Goal: Task Accomplishment & Management: Manage account settings

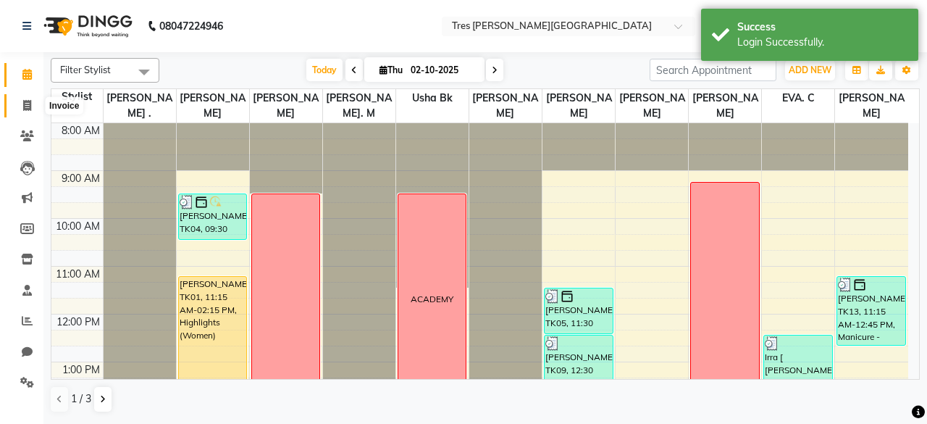
click at [30, 100] on icon at bounding box center [27, 105] width 8 height 11
select select "service"
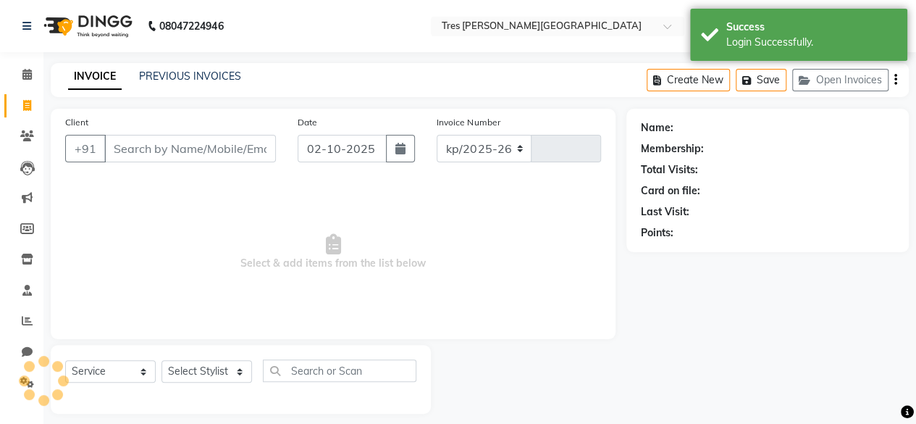
select select "4234"
type input "04646"
click at [204, 79] on link "PREVIOUS INVOICES" at bounding box center [190, 76] width 102 height 13
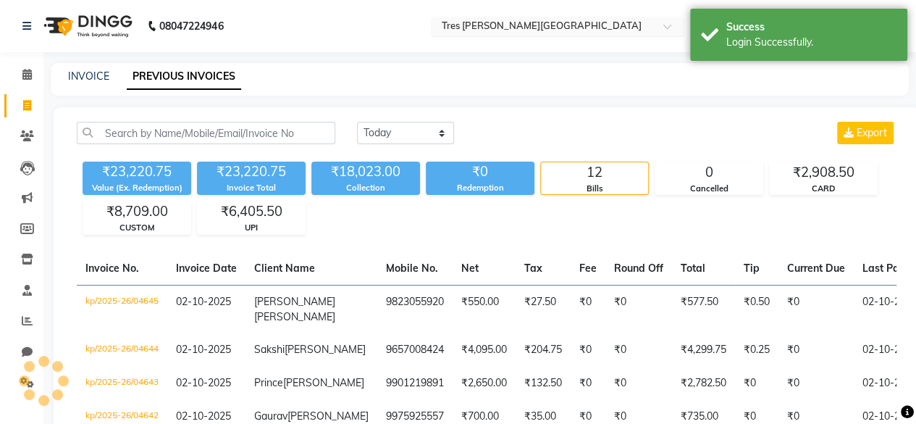
click at [493, 33] on input "text" at bounding box center [543, 27] width 210 height 14
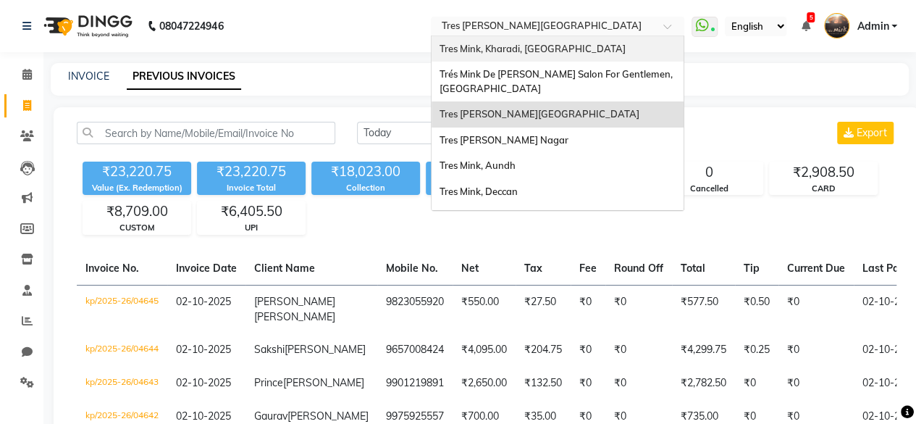
click at [490, 36] on div "Tres Mink, Kharadi, [GEOGRAPHIC_DATA]" at bounding box center [558, 49] width 252 height 26
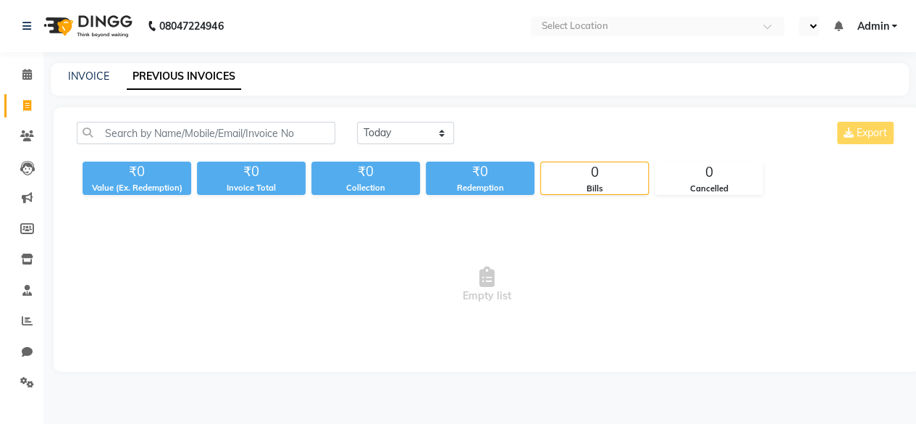
select select "en"
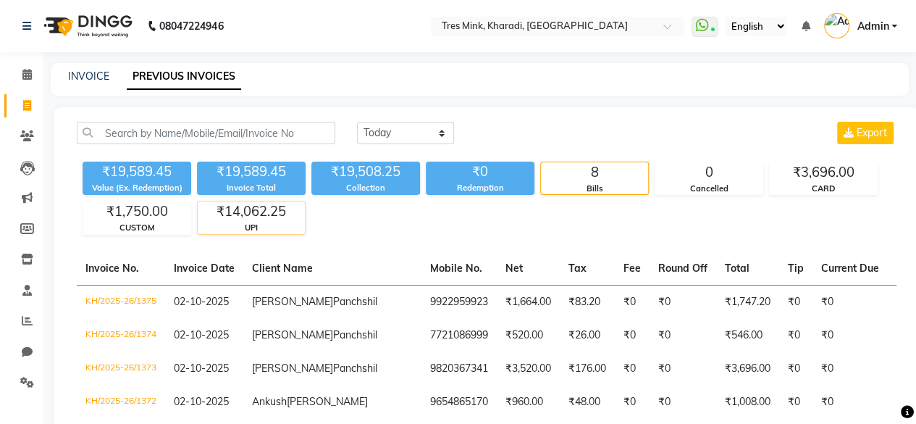
click at [251, 222] on div "UPI" at bounding box center [251, 228] width 107 height 12
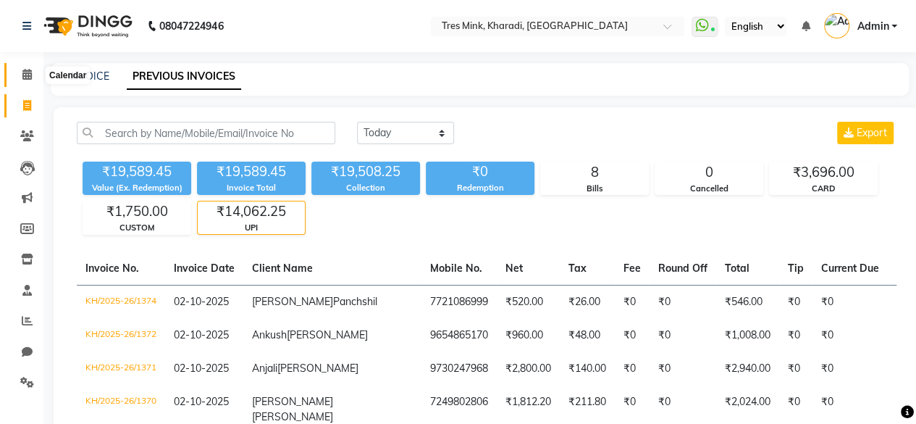
click at [23, 67] on span at bounding box center [26, 75] width 25 height 17
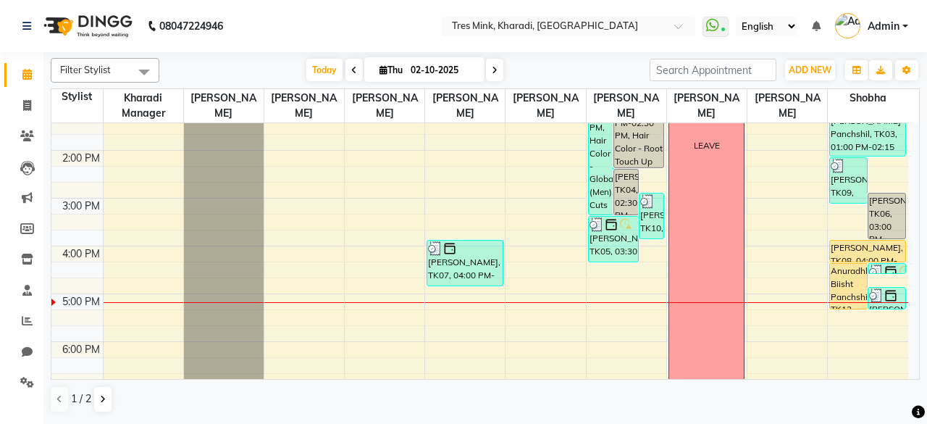
scroll to position [275, 0]
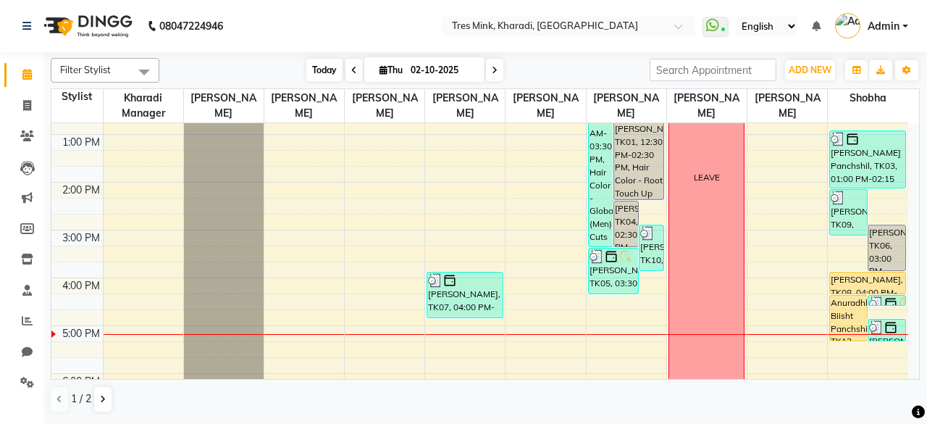
click at [322, 72] on span "Today" at bounding box center [324, 70] width 36 height 22
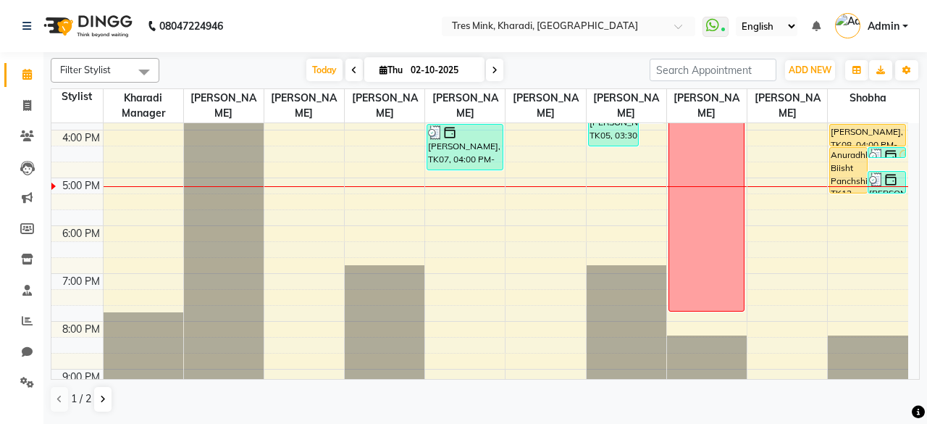
scroll to position [375, 0]
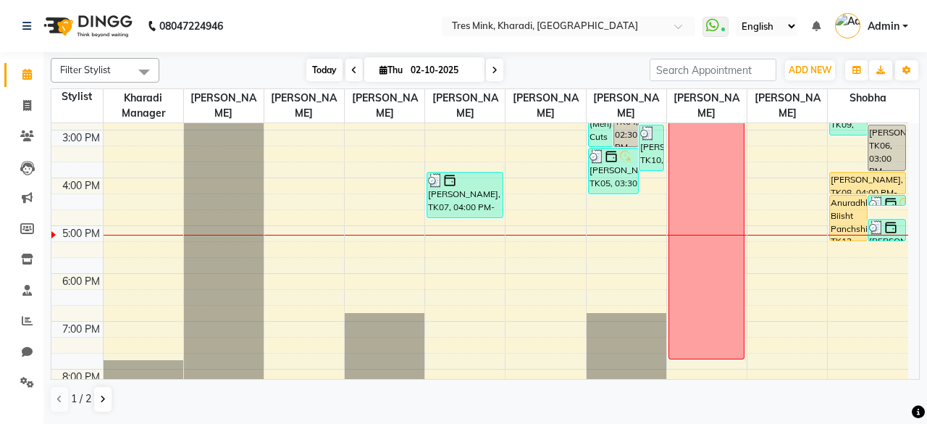
click at [319, 72] on span "Today" at bounding box center [324, 70] width 36 height 22
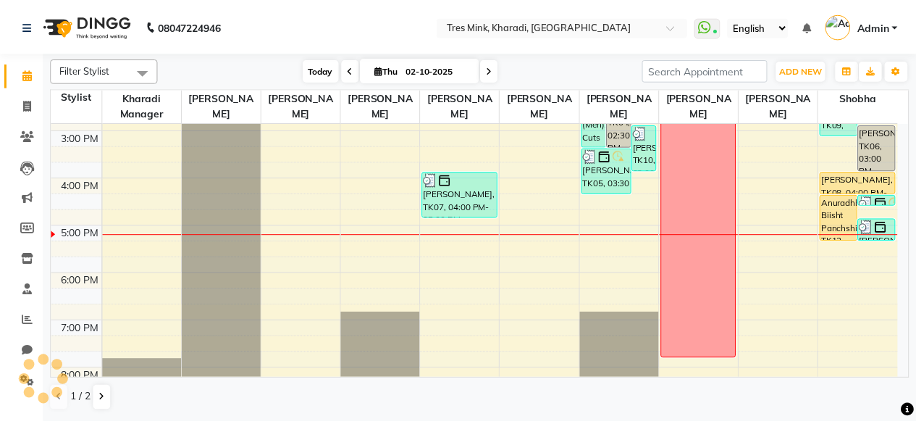
scroll to position [472, 0]
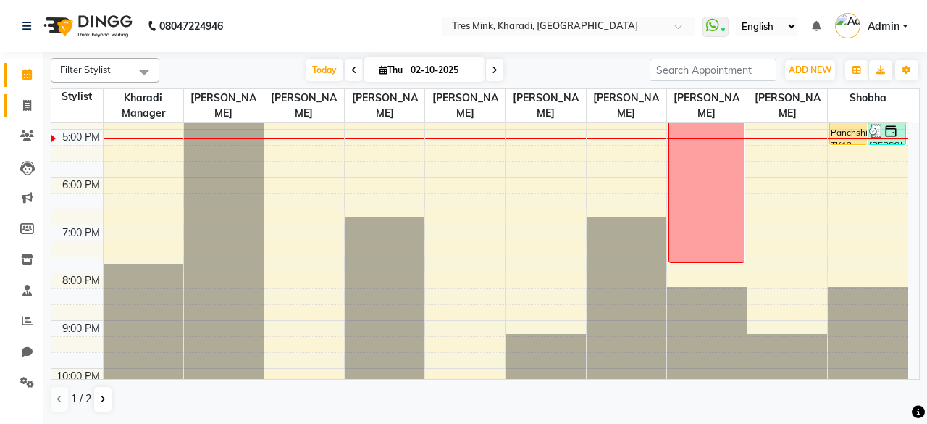
click at [6, 107] on link "Invoice" at bounding box center [21, 106] width 35 height 24
select select "service"
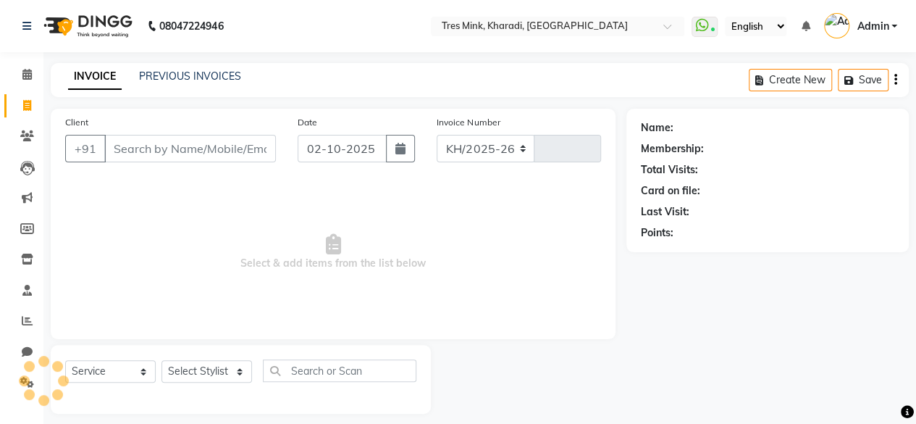
select select "8100"
type input "1376"
drag, startPoint x: 202, startPoint y: 66, endPoint x: 196, endPoint y: 75, distance: 10.9
click at [202, 66] on div "INVOICE PREVIOUS INVOICES Create New Save" at bounding box center [480, 80] width 858 height 34
click at [196, 75] on link "PREVIOUS INVOICES" at bounding box center [190, 76] width 102 height 13
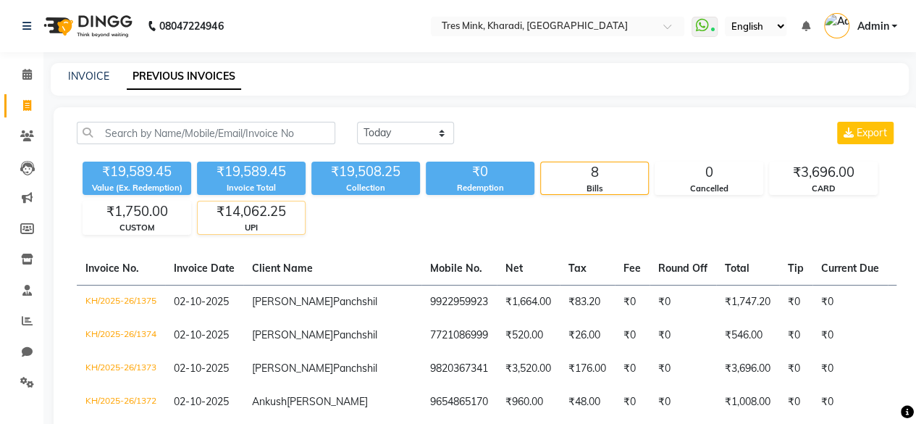
scroll to position [96, 0]
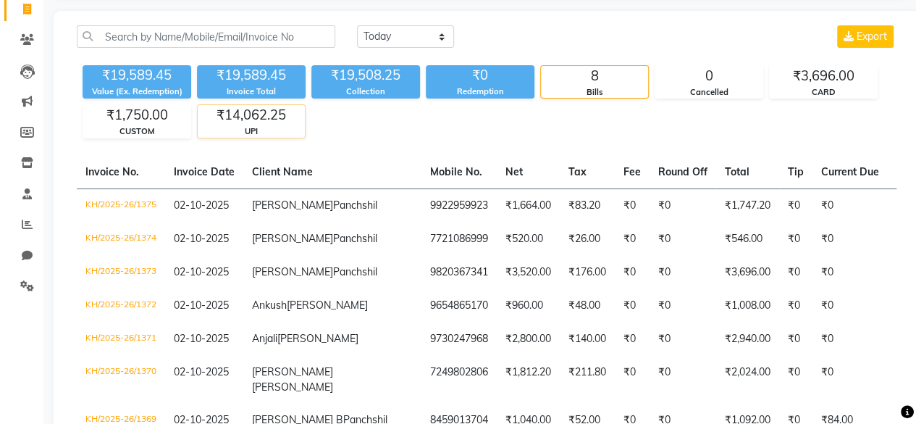
click at [246, 111] on div "₹14,062.25" at bounding box center [251, 115] width 107 height 20
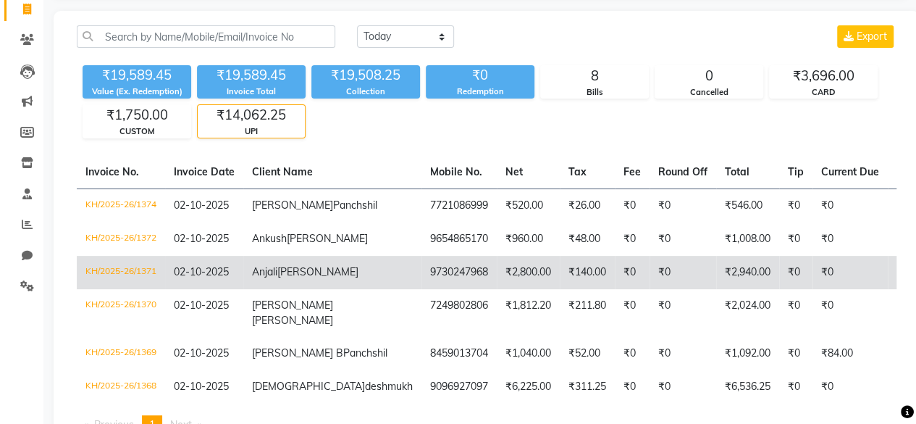
click at [560, 289] on td "₹140.00" at bounding box center [587, 272] width 55 height 33
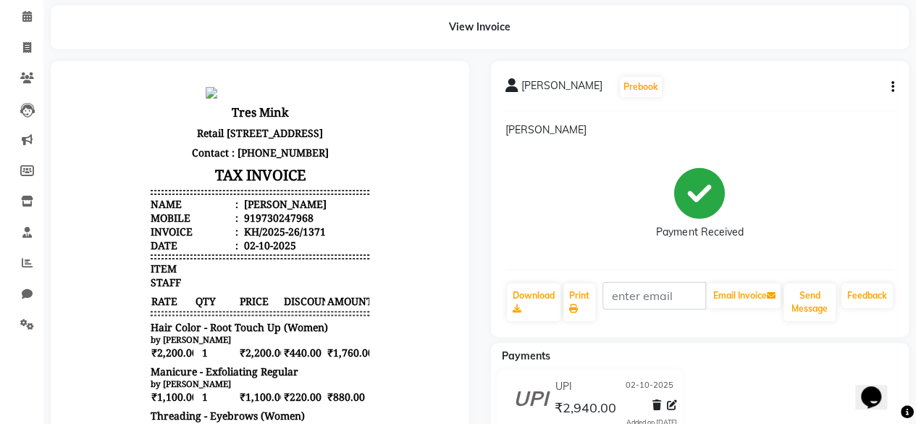
scroll to position [145, 0]
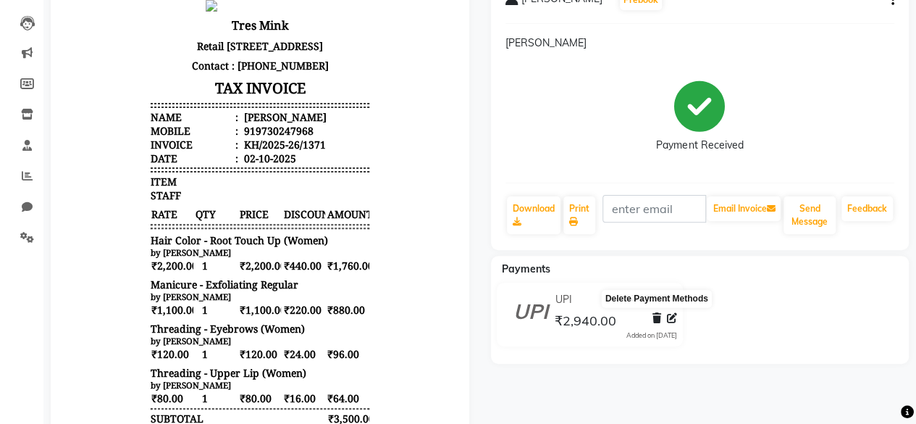
click at [658, 317] on icon at bounding box center [657, 318] width 9 height 10
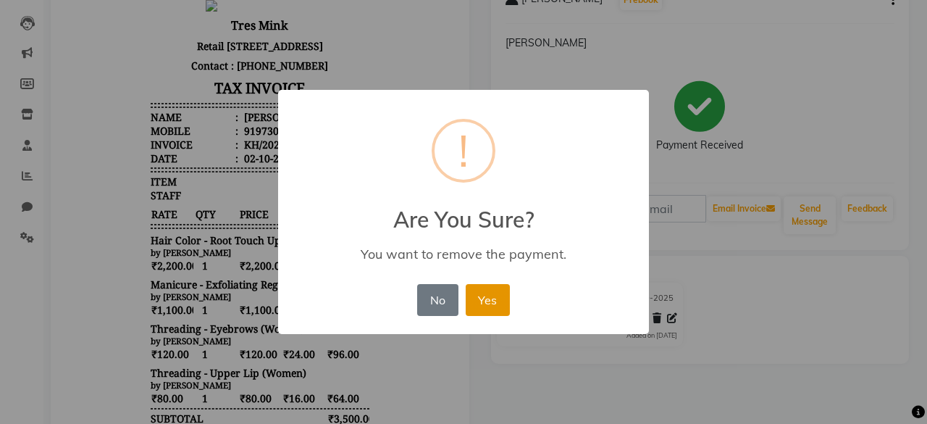
click at [481, 310] on button "Yes" at bounding box center [488, 300] width 44 height 32
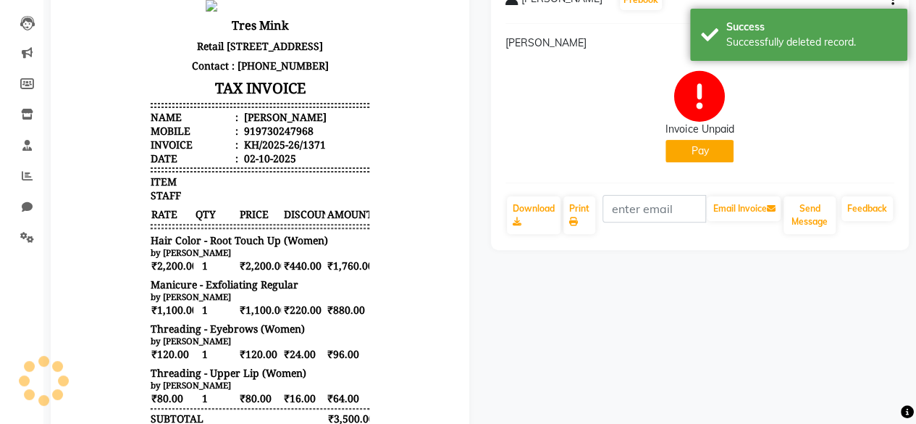
scroll to position [0, 0]
click at [719, 148] on button "Pay" at bounding box center [700, 151] width 68 height 22
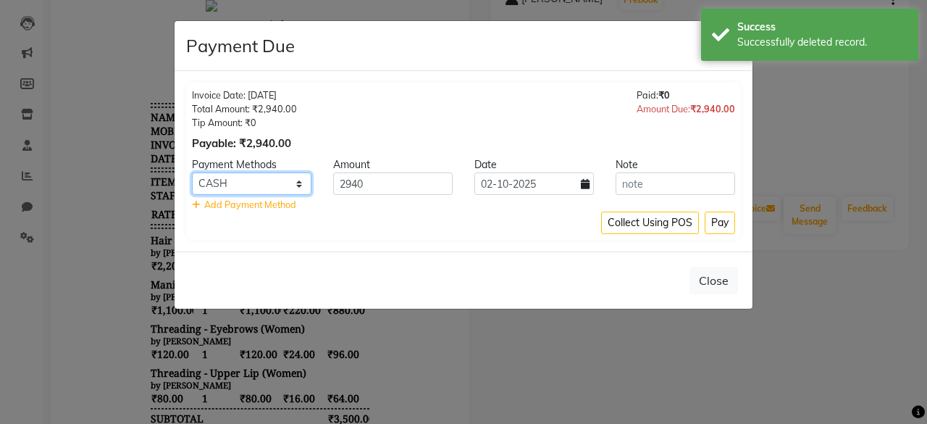
click at [261, 185] on select "GPay CARD UPI CUSTOM AmEx CASH Other Cards" at bounding box center [252, 183] width 120 height 22
select select "8"
click at [192, 172] on select "GPay CARD UPI CUSTOM AmEx CASH Other Cards" at bounding box center [252, 183] width 120 height 22
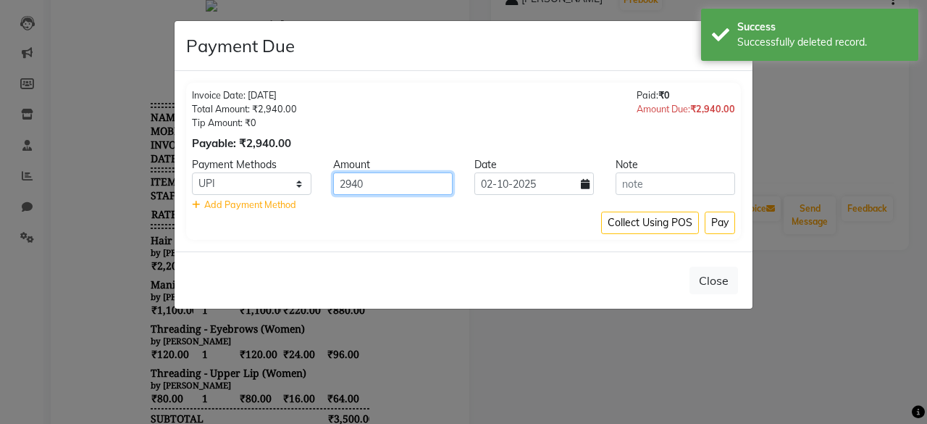
click at [355, 181] on input "2940" at bounding box center [393, 183] width 120 height 22
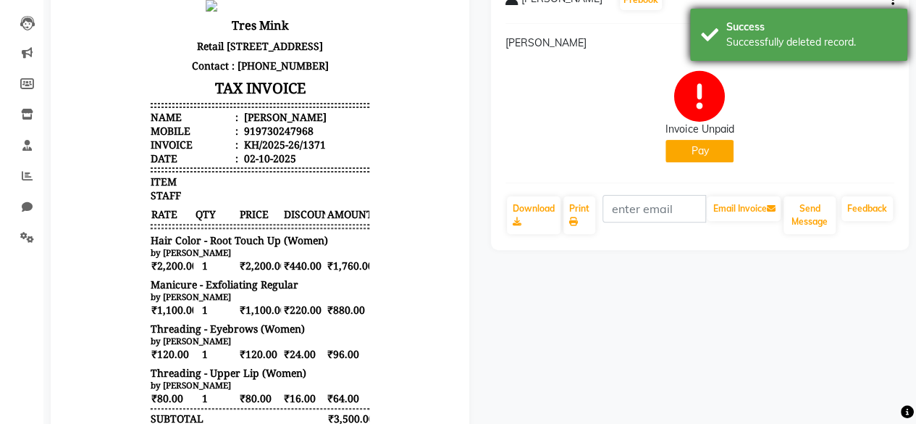
click at [827, 50] on div "Success Successfully deleted record." at bounding box center [798, 35] width 217 height 52
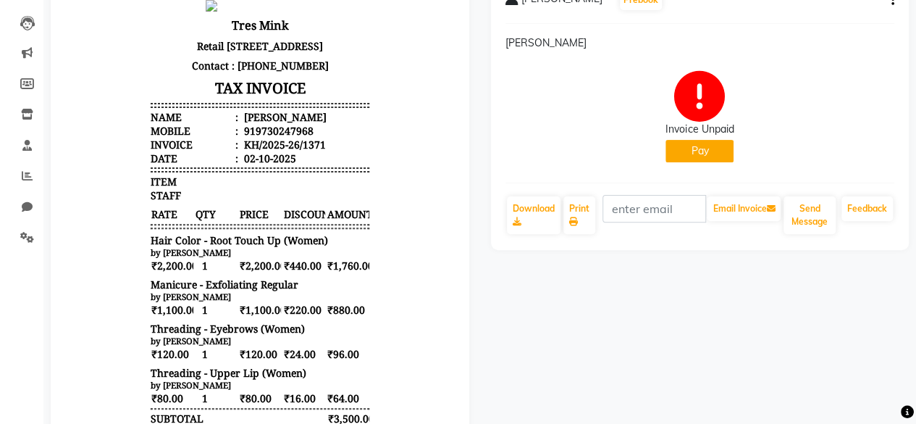
click at [892, 1] on icon "button" at bounding box center [893, 0] width 3 height 1
click at [756, 22] on div "Edit Invoice" at bounding box center [795, 18] width 148 height 18
select select "service"
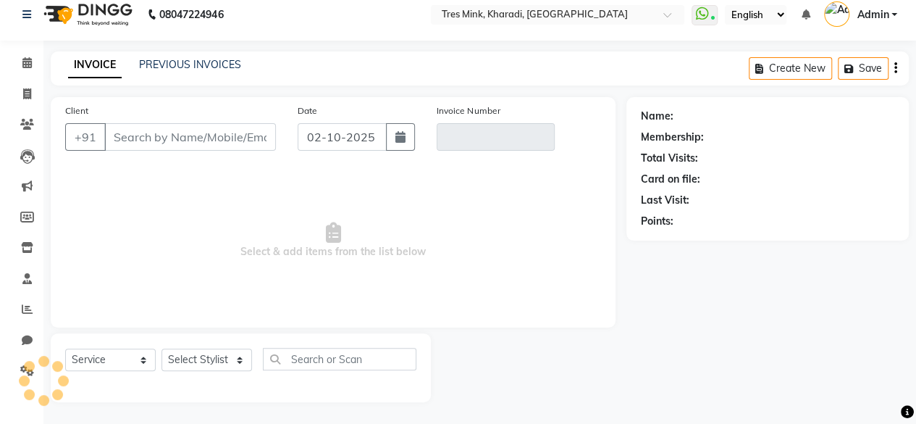
scroll to position [11, 0]
type input "9730247968"
type input "KH/2025-26/1371"
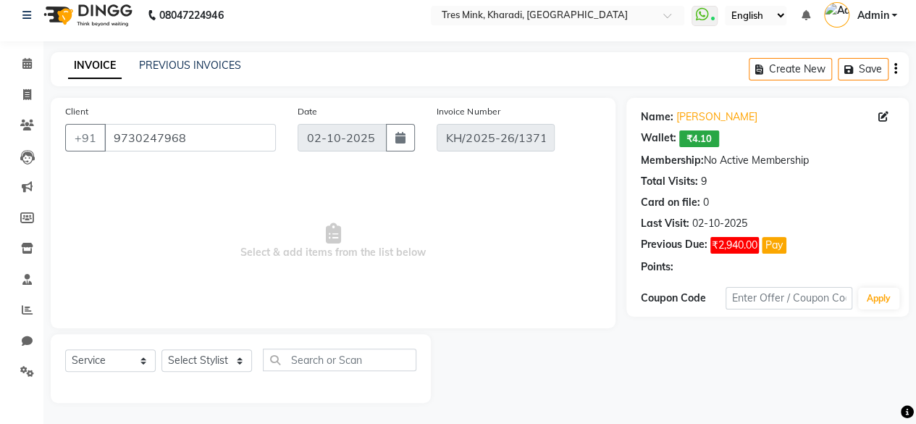
select select "select"
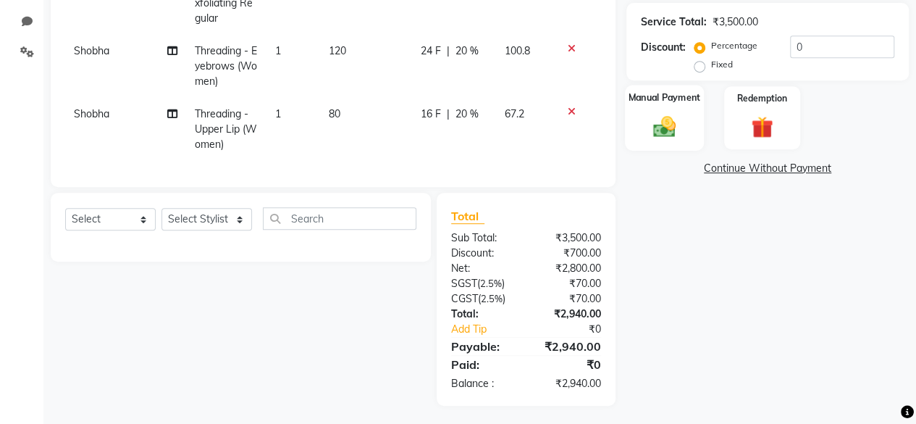
scroll to position [343, 0]
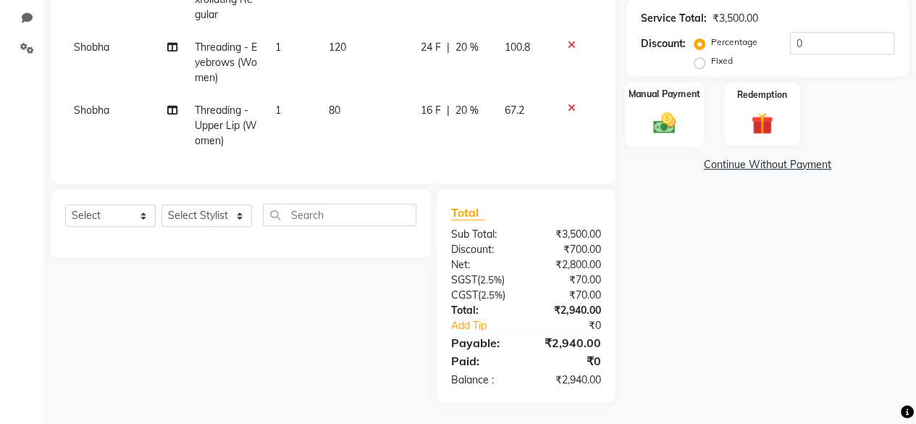
click at [660, 91] on div "Manual Payment" at bounding box center [664, 114] width 79 height 66
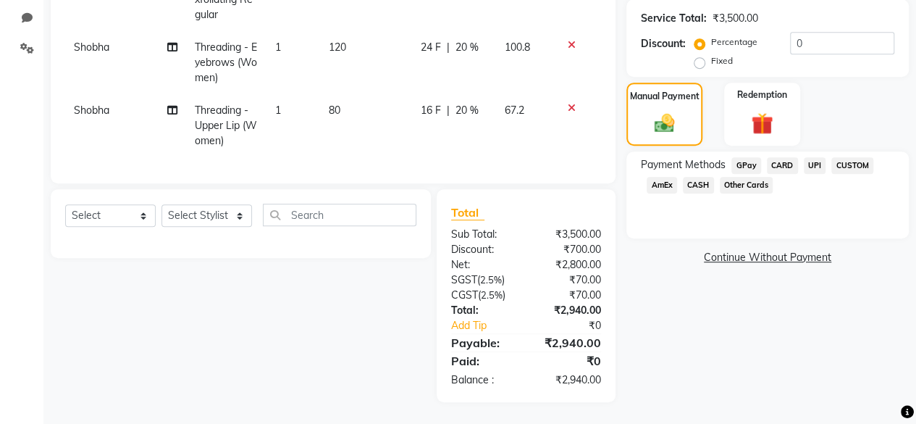
click at [819, 157] on span "UPI" at bounding box center [815, 165] width 22 height 17
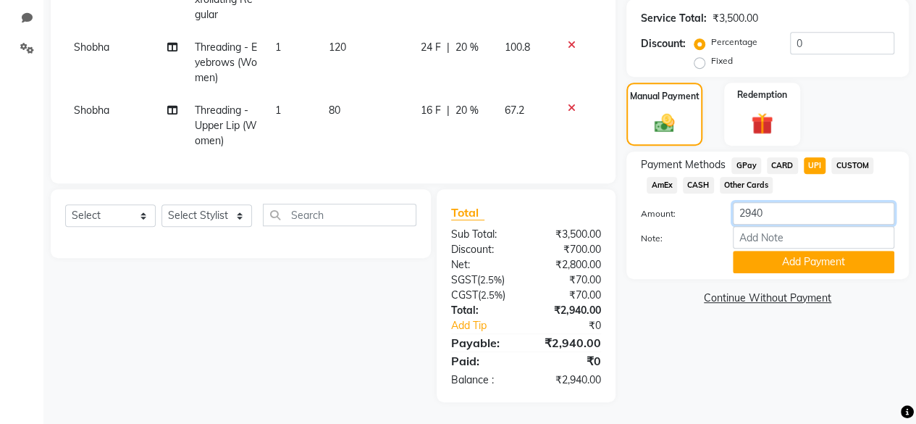
click at [756, 204] on input "2940" at bounding box center [814, 213] width 162 height 22
type input "2970"
click at [790, 259] on button "Add Payment" at bounding box center [814, 262] width 162 height 22
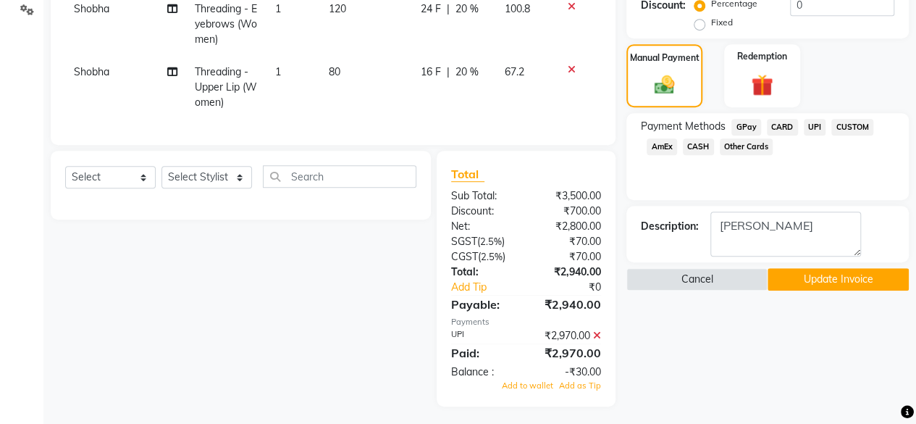
scroll to position [386, 0]
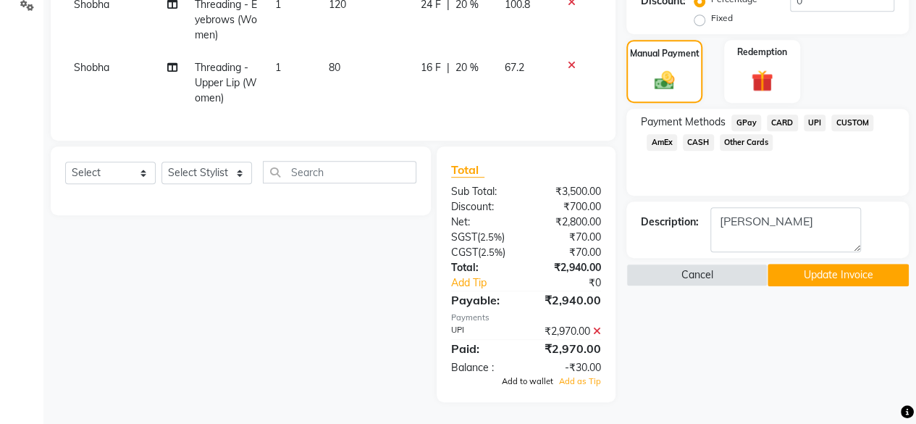
click at [524, 378] on span "Add to wallet" at bounding box center [527, 381] width 51 height 10
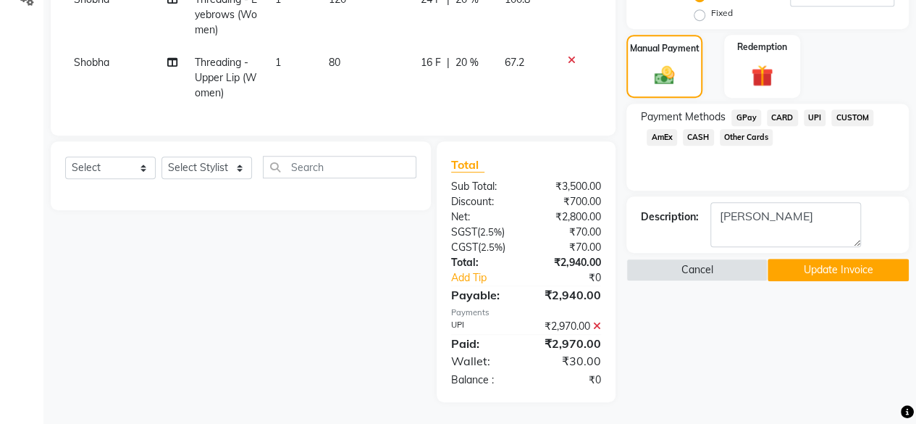
click at [836, 264] on button "Update Invoice" at bounding box center [838, 270] width 141 height 22
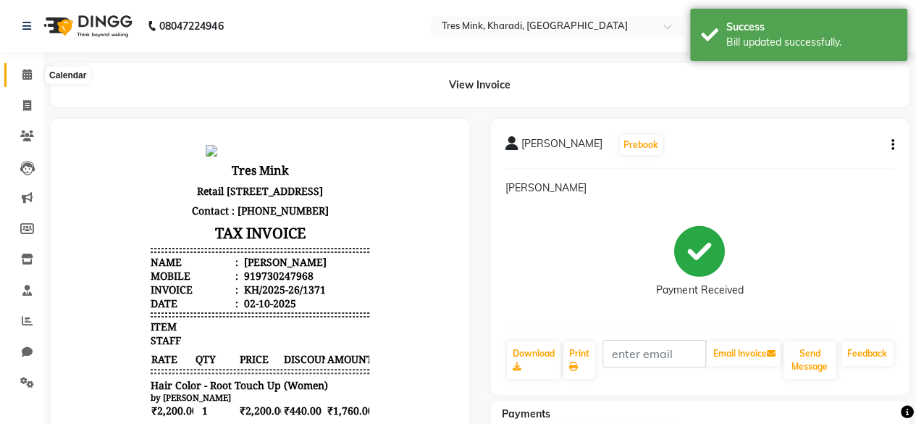
click at [17, 72] on span at bounding box center [26, 75] width 25 height 17
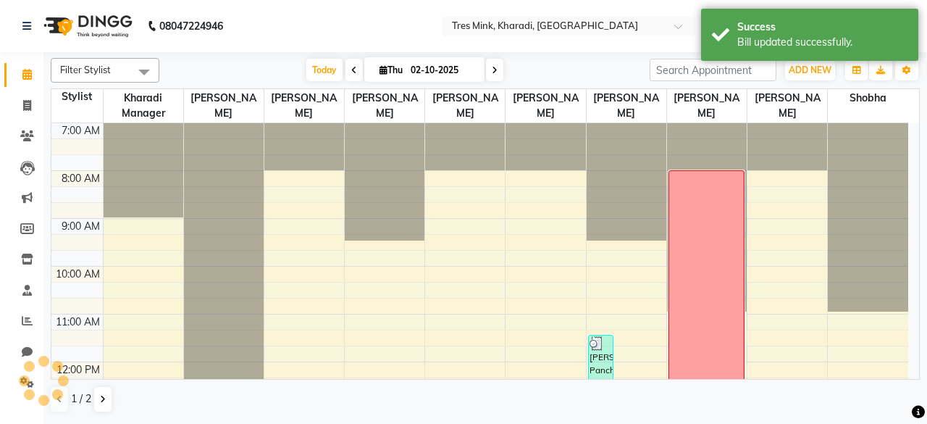
scroll to position [290, 0]
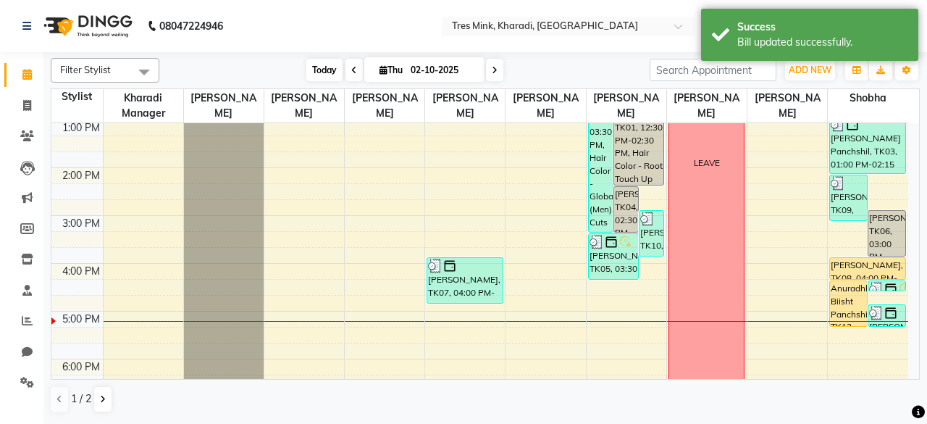
click at [326, 63] on span "Today" at bounding box center [324, 70] width 36 height 22
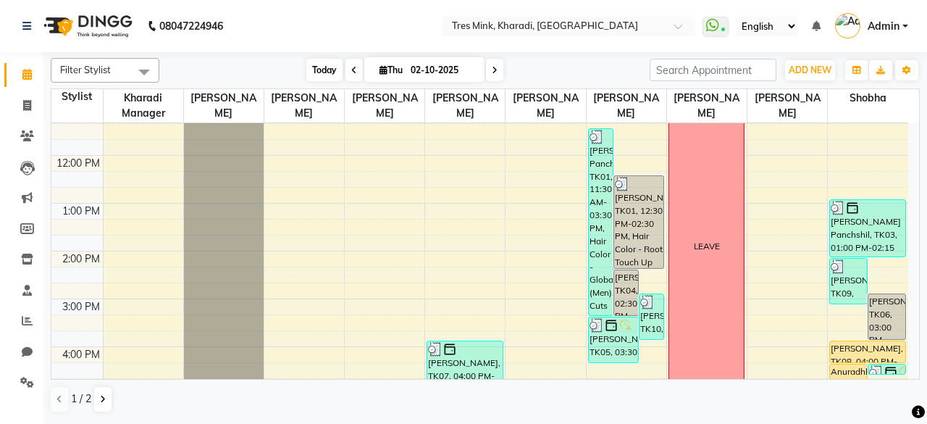
click at [317, 66] on span "Today" at bounding box center [324, 70] width 36 height 22
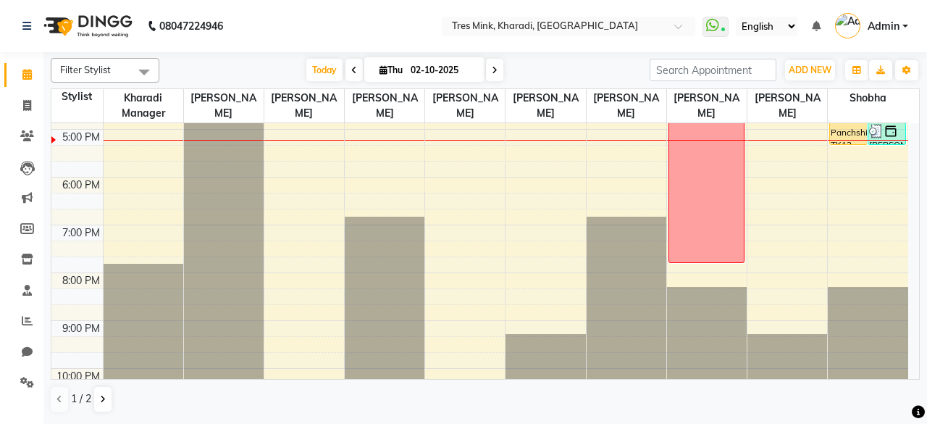
scroll to position [327, 0]
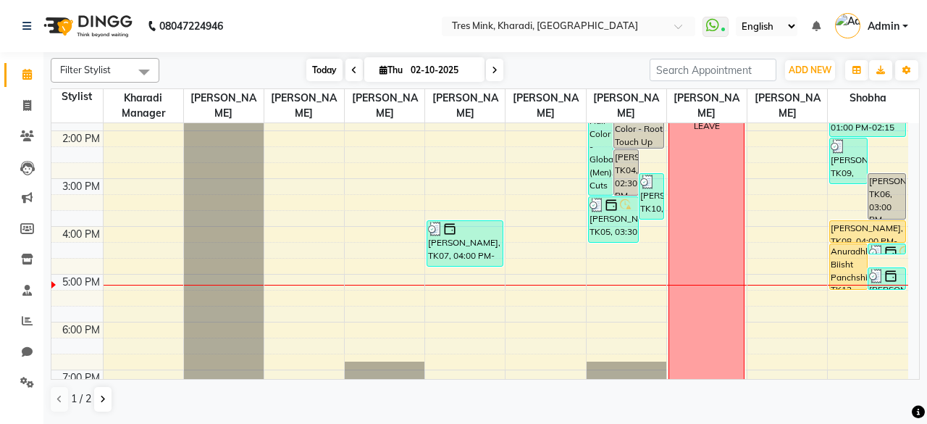
click at [316, 64] on span "Today" at bounding box center [324, 70] width 36 height 22
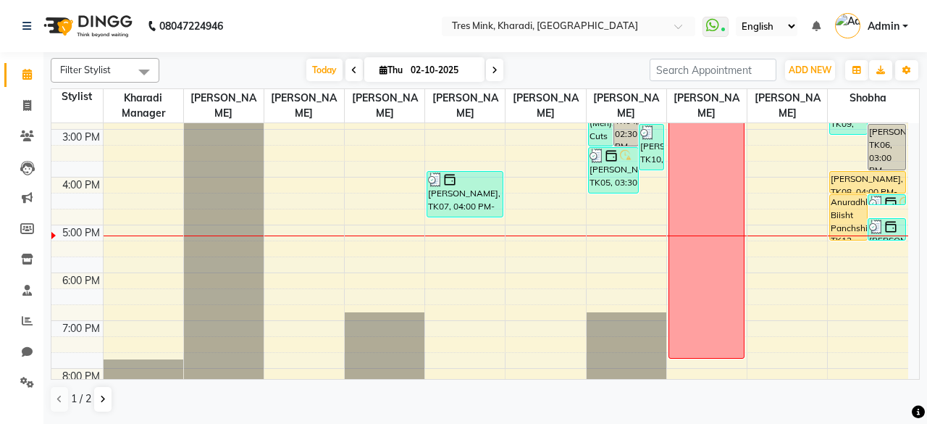
scroll to position [375, 0]
